Goal: Transaction & Acquisition: Register for event/course

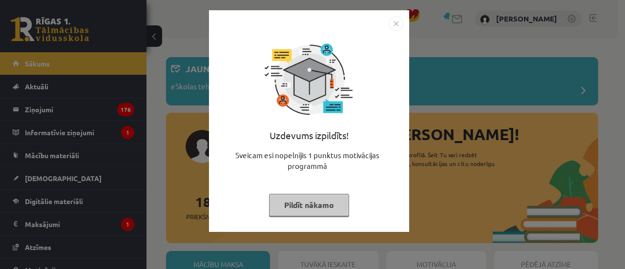
click at [304, 206] on button "Pildīt nākamo" at bounding box center [309, 205] width 80 height 22
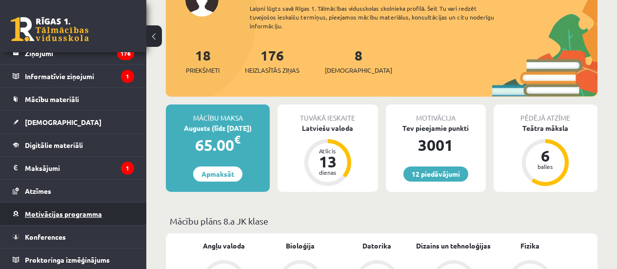
scroll to position [58, 0]
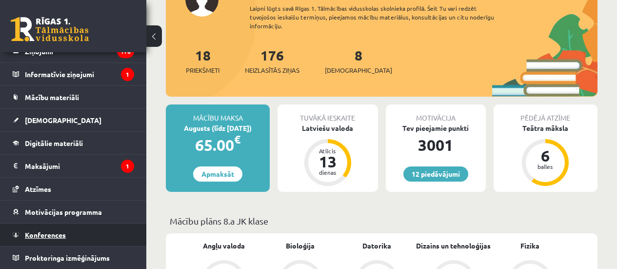
click at [63, 233] on span "Konferences" at bounding box center [45, 234] width 41 height 9
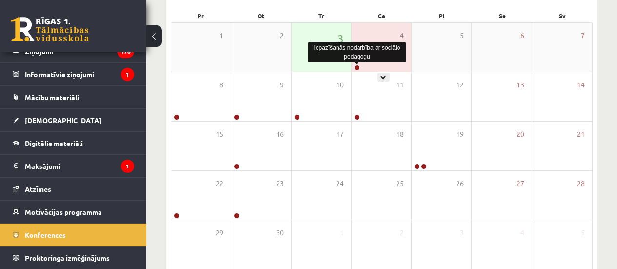
click at [355, 68] on link at bounding box center [357, 68] width 6 height 6
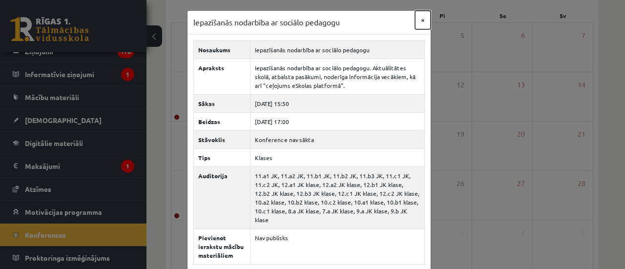
click at [417, 23] on button "×" at bounding box center [423, 20] width 16 height 19
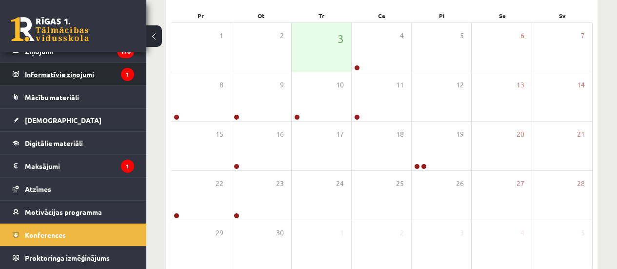
click at [110, 69] on legend "Informatīvie ziņojumi 1" at bounding box center [79, 74] width 109 height 22
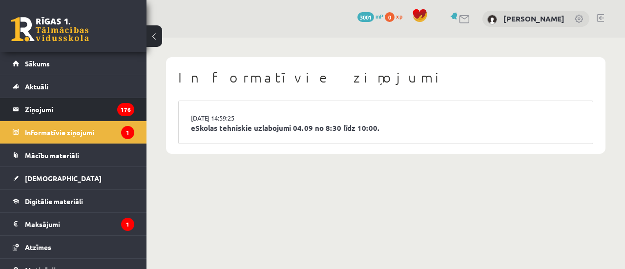
click at [76, 110] on legend "Ziņojumi 176" at bounding box center [79, 109] width 109 height 22
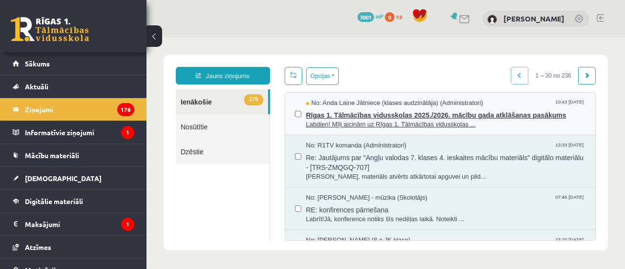
click at [411, 124] on span "Labdien! Mīļi aicinām uz Rīgas 1. Tālmācības vidusskolas ..." at bounding box center [446, 124] width 280 height 9
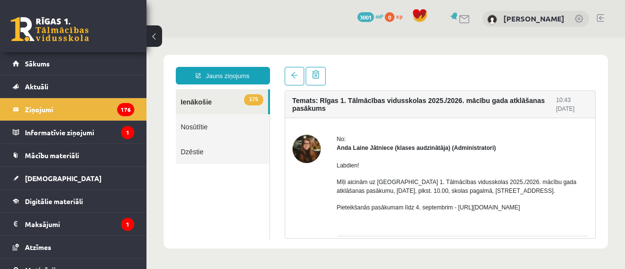
click at [481, 210] on p "Pieteikšanās pasākumam līdz 4. septembrim - [URL][DOMAIN_NAME]" at bounding box center [462, 207] width 251 height 9
drag, startPoint x: 455, startPoint y: 210, endPoint x: 558, endPoint y: 200, distance: 103.5
click at [558, 200] on div "Labdien! Mīļi aicinām uz Rīgas 1. Tālmācības vidusskolas 2025./2026. mācību gad…" at bounding box center [462, 190] width 251 height 76
copy p "[URL][DOMAIN_NAME]"
